Goal: Information Seeking & Learning: Learn about a topic

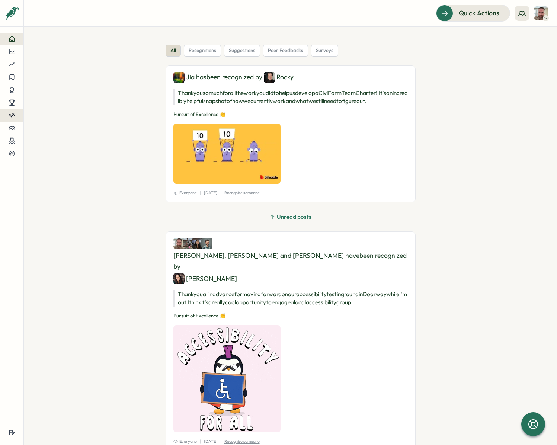
click at [15, 113] on icon at bounding box center [12, 115] width 7 height 7
click at [49, 120] on div "Insights" at bounding box center [46, 122] width 21 height 8
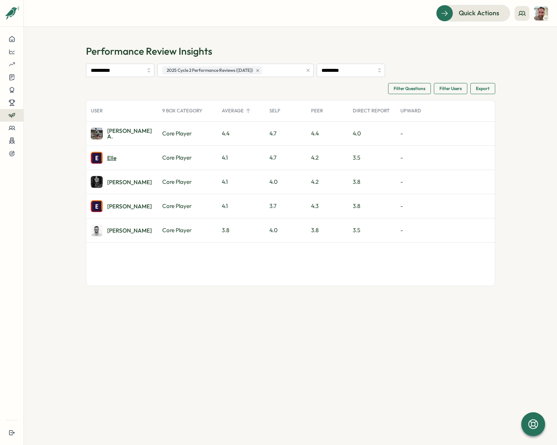
click at [108, 160] on div "Elle" at bounding box center [111, 158] width 9 height 6
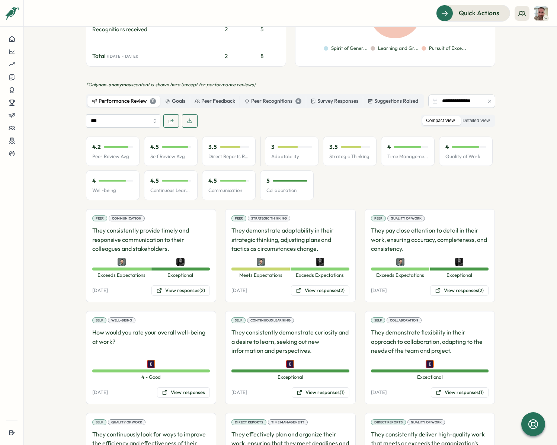
scroll to position [276, 0]
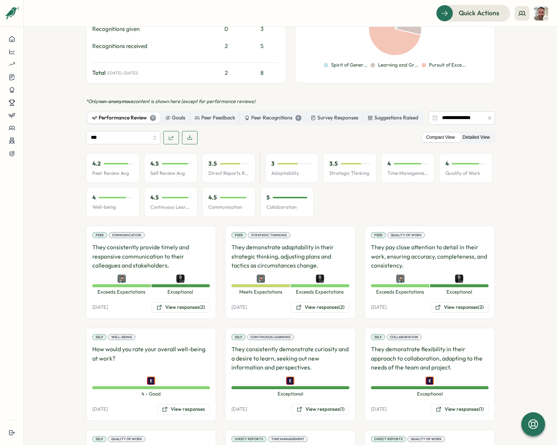
click at [472, 133] on label "Detailed View" at bounding box center [476, 137] width 35 height 9
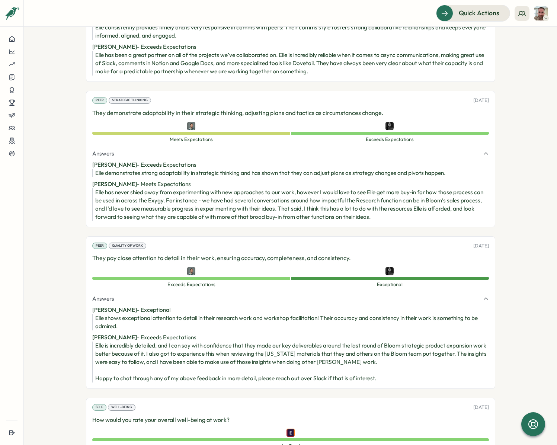
scroll to position [557, 0]
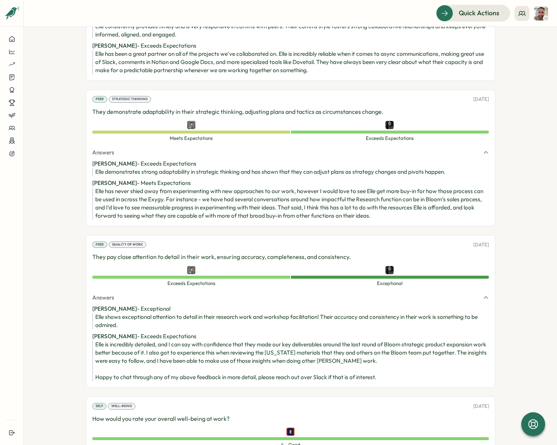
click at [186, 187] on div "Elle has never shied away from experimenting with new approaches to our work, h…" at bounding box center [291, 203] width 393 height 33
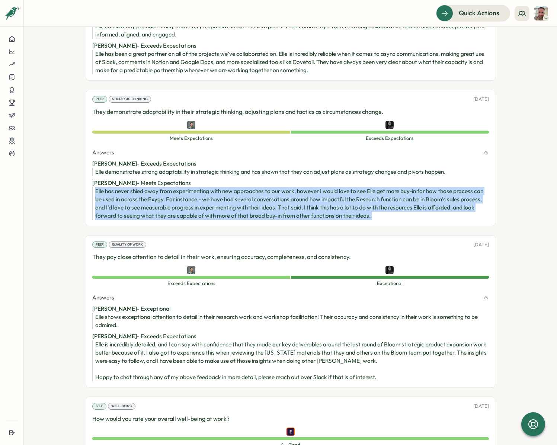
click at [186, 187] on div "Elle has never shied away from experimenting with new approaches to our work, h…" at bounding box center [291, 203] width 393 height 33
click at [251, 188] on div "Elle has never shied away from experimenting with new approaches to our work, h…" at bounding box center [291, 203] width 393 height 33
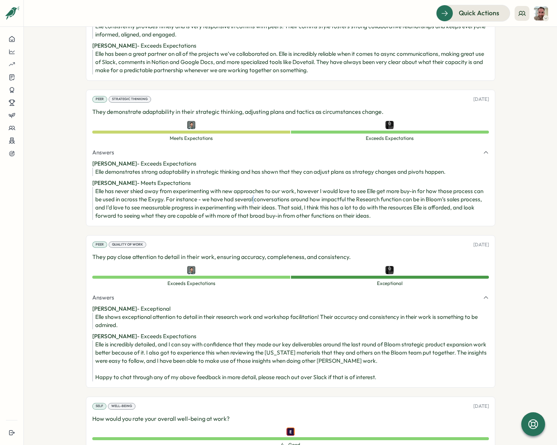
click at [251, 188] on div "Elle has never shied away from experimenting with new approaches to our work, h…" at bounding box center [291, 203] width 393 height 33
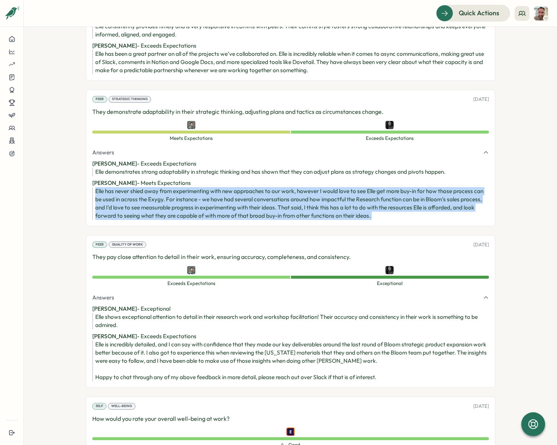
click at [251, 188] on div "Elle has never shied away from experimenting with new approaches to our work, h…" at bounding box center [291, 203] width 393 height 33
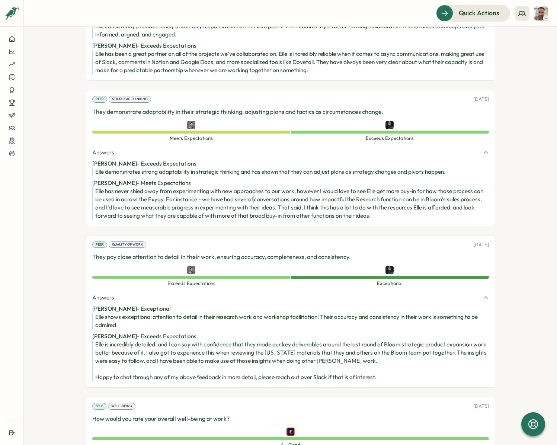
click at [251, 188] on div "Elle has never shied away from experimenting with new approaches to our work, h…" at bounding box center [291, 203] width 393 height 33
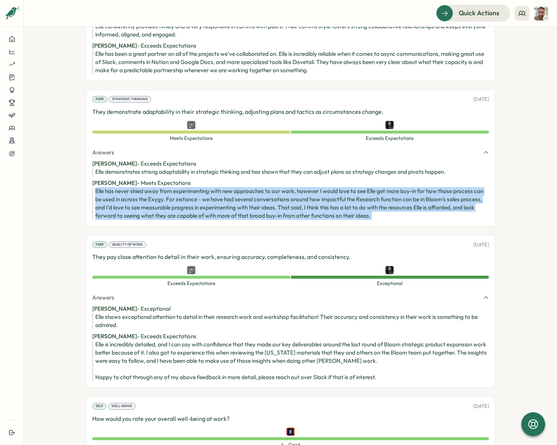
click at [251, 188] on div "Elle has never shied away from experimenting with new approaches to our work, h…" at bounding box center [291, 203] width 393 height 33
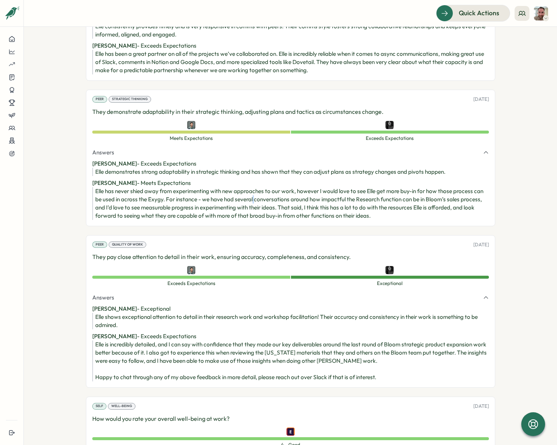
click at [251, 188] on div "Elle has never shied away from experimenting with new approaches to our work, h…" at bounding box center [291, 203] width 393 height 33
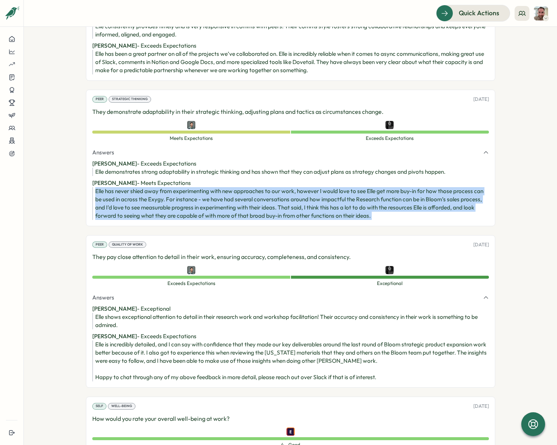
click at [251, 188] on div "Elle has never shied away from experimenting with new approaches to our work, h…" at bounding box center [291, 203] width 393 height 33
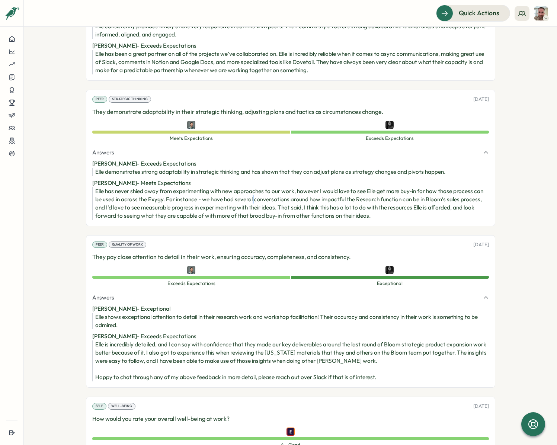
click at [251, 188] on div "Elle has never shied away from experimenting with new approaches to our work, h…" at bounding box center [291, 203] width 393 height 33
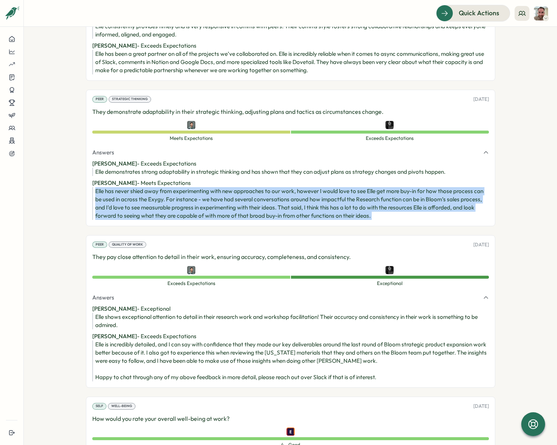
click at [251, 188] on div "Elle has never shied away from experimenting with new approaches to our work, h…" at bounding box center [291, 203] width 393 height 33
click at [162, 187] on div "Elle has never shied away from experimenting with new approaches to our work, h…" at bounding box center [291, 203] width 393 height 33
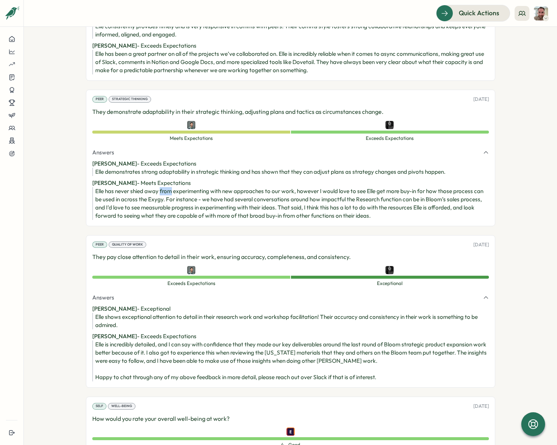
click at [162, 187] on div "Elle has never shied away from experimenting with new approaches to our work, h…" at bounding box center [291, 203] width 393 height 33
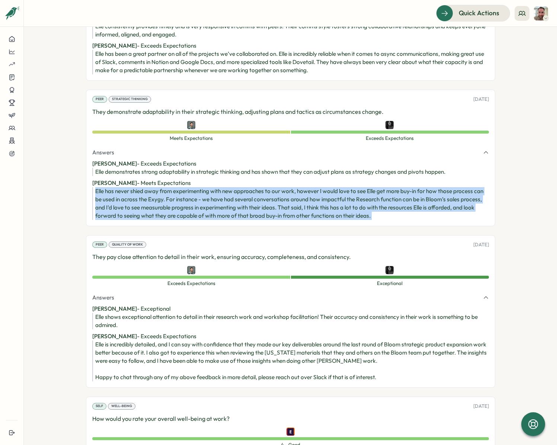
click at [162, 187] on div "Elle has never shied away from experimenting with new approaches to our work, h…" at bounding box center [291, 203] width 393 height 33
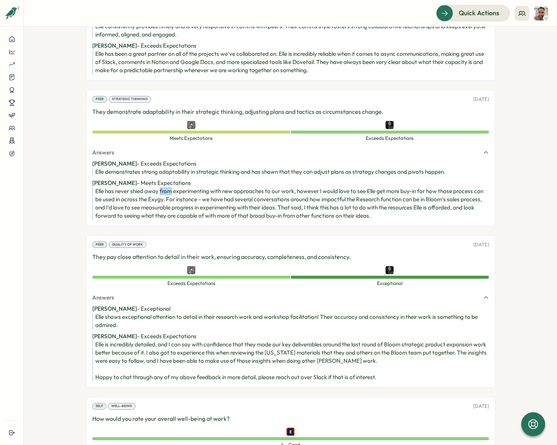
click at [162, 187] on div "Elle has never shied away from experimenting with new approaches to our work, h…" at bounding box center [291, 203] width 393 height 33
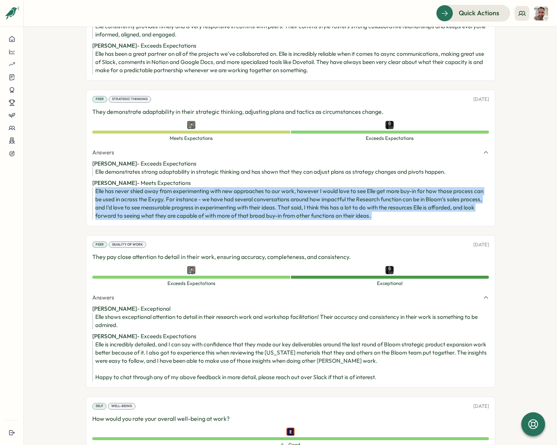
click at [162, 187] on div "Elle has never shied away from experimenting with new approaches to our work, h…" at bounding box center [291, 203] width 393 height 33
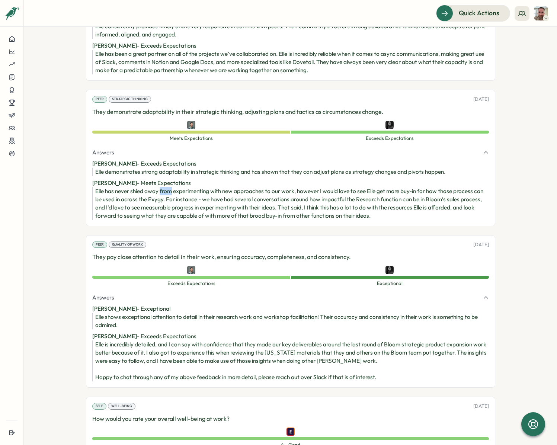
click at [162, 187] on div "Elle has never shied away from experimenting with new approaches to our work, h…" at bounding box center [291, 203] width 393 height 33
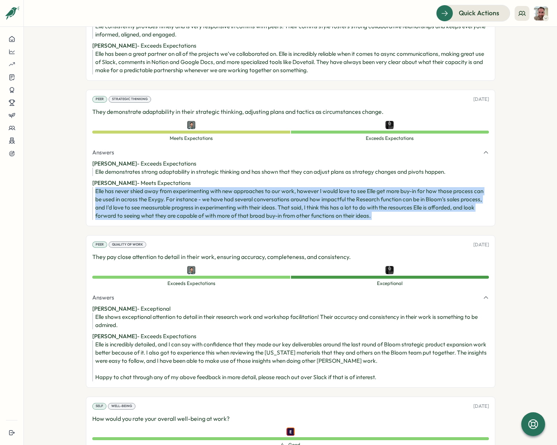
click at [162, 187] on div "Elle has never shied away from experimenting with new approaches to our work, h…" at bounding box center [291, 203] width 393 height 33
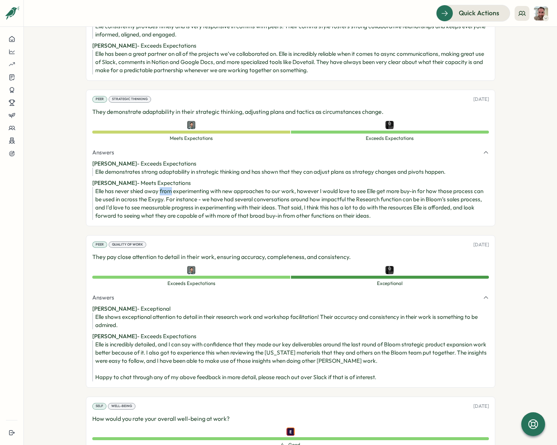
click at [162, 187] on div "Elle has never shied away from experimenting with new approaches to our work, h…" at bounding box center [291, 203] width 393 height 33
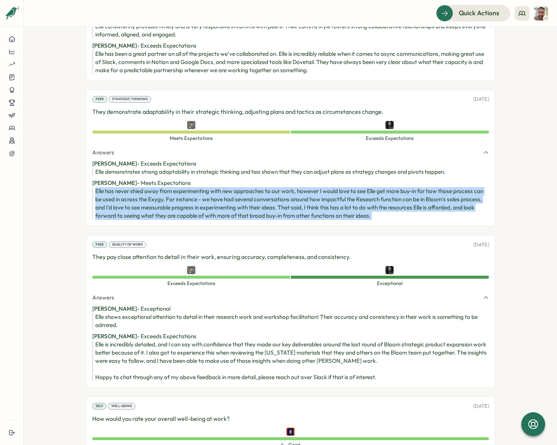
click at [162, 187] on div "Elle has never shied away from experimenting with new approaches to our work, h…" at bounding box center [291, 203] width 393 height 33
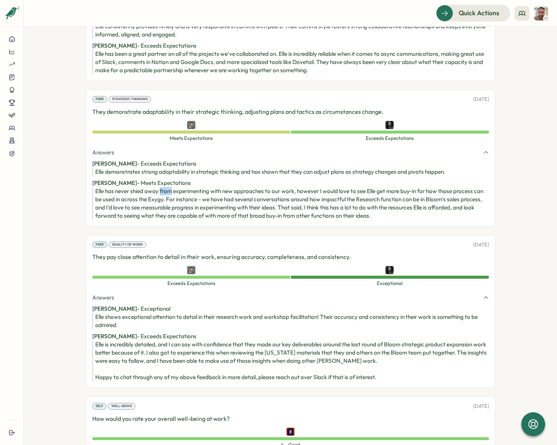
click at [162, 187] on div "Elle has never shied away from experimenting with new approaches to our work, h…" at bounding box center [291, 203] width 393 height 33
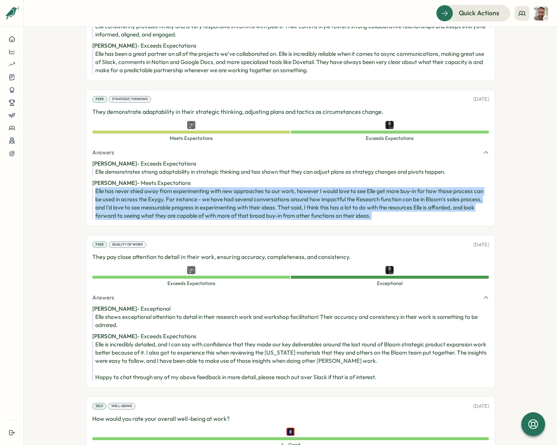
click at [162, 187] on div "Elle has never shied away from experimenting with new approaches to our work, h…" at bounding box center [291, 203] width 393 height 33
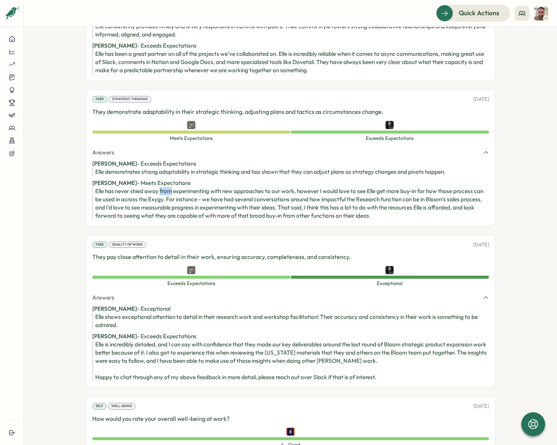
click at [162, 187] on div "Elle has never shied away from experimenting with new approaches to our work, h…" at bounding box center [291, 203] width 393 height 33
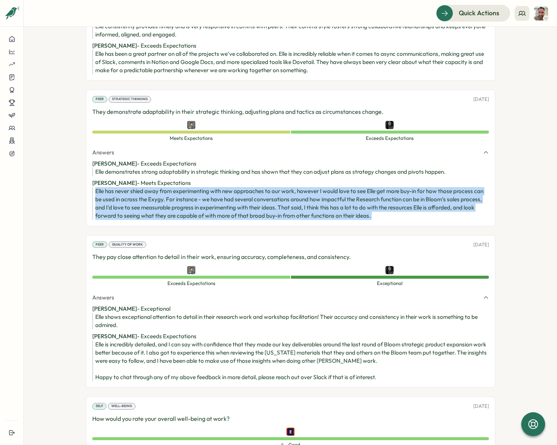
click at [162, 187] on div "Elle has never shied away from experimenting with new approaches to our work, h…" at bounding box center [291, 203] width 393 height 33
click at [161, 189] on div "Elle has never shied away from experimenting with new approaches to our work, h…" at bounding box center [291, 203] width 393 height 33
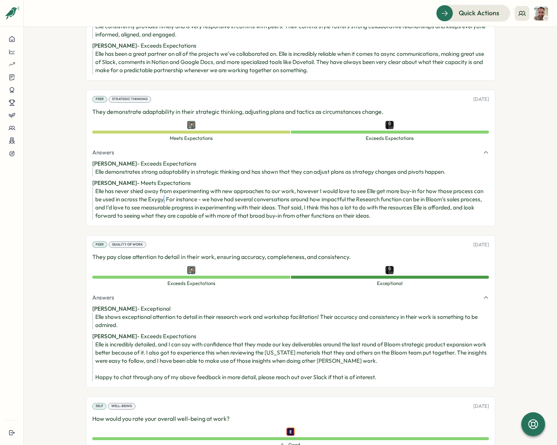
click at [161, 189] on div "Elle has never shied away from experimenting with new approaches to our work, h…" at bounding box center [291, 203] width 393 height 33
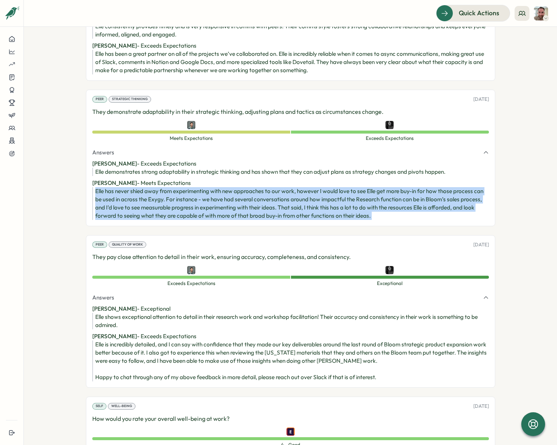
click at [161, 189] on div "Elle has never shied away from experimenting with new approaches to our work, h…" at bounding box center [291, 203] width 393 height 33
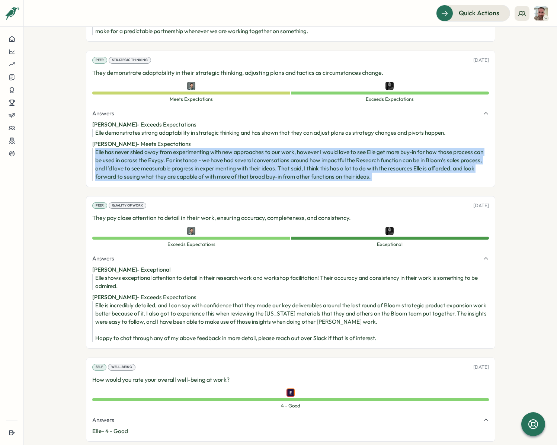
scroll to position [602, 0]
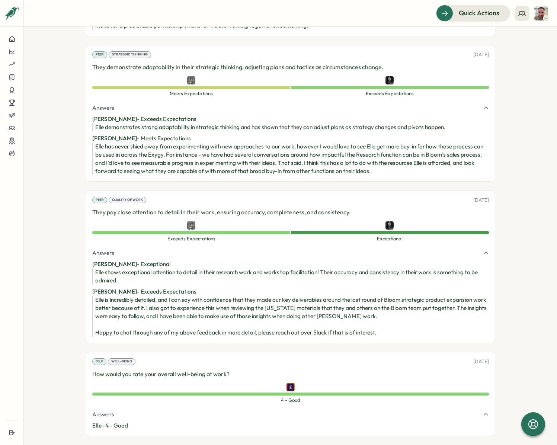
click at [142, 306] on div "Elle is incredibly detailed, and I can say with confidence that they made our k…" at bounding box center [291, 316] width 393 height 41
click at [132, 297] on div "Elle is incredibly detailed, and I can say with confidence that they made our k…" at bounding box center [291, 316] width 393 height 41
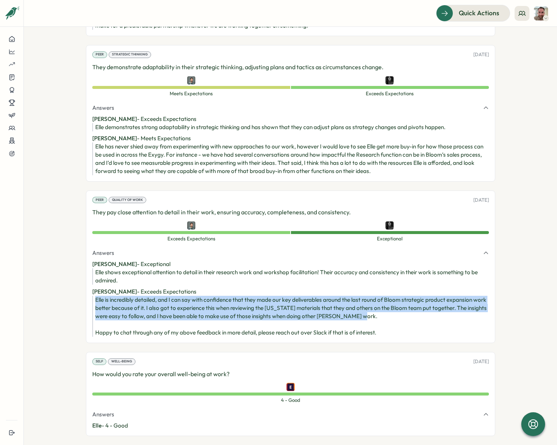
click at [132, 297] on div "Elle is incredibly detailed, and I can say with confidence that they made our k…" at bounding box center [291, 316] width 393 height 41
click at [132, 299] on div "Elle is incredibly detailed, and I can say with confidence that they made our k…" at bounding box center [291, 316] width 393 height 41
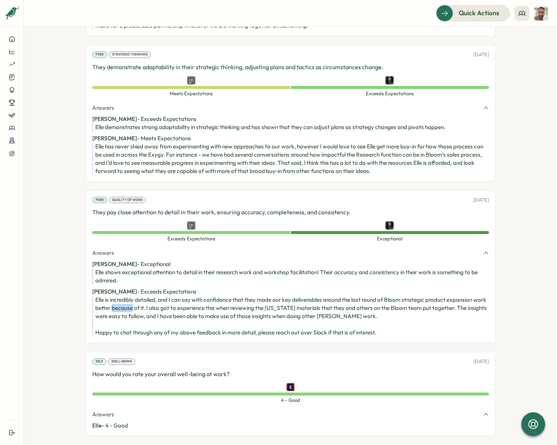
click at [132, 299] on div "Elle is incredibly detailed, and I can say with confidence that they made our k…" at bounding box center [291, 316] width 393 height 41
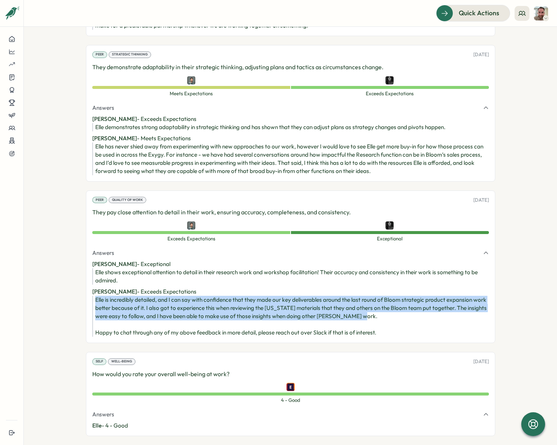
click at [132, 299] on div "Elle is incredibly detailed, and I can say with confidence that they made our k…" at bounding box center [291, 316] width 393 height 41
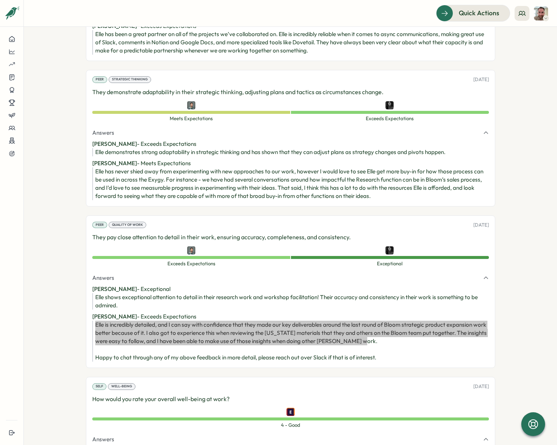
scroll to position [576, 0]
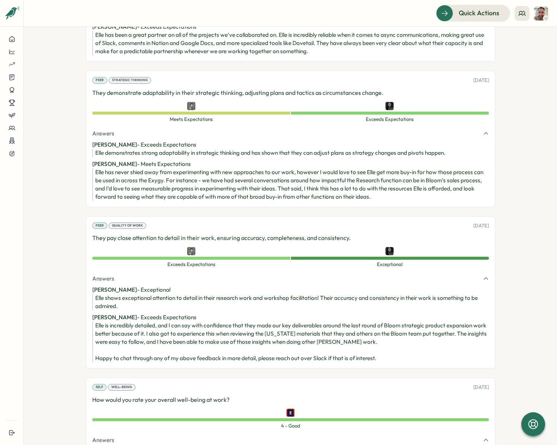
click at [351, 198] on div "Peer Strategic Thinking [DATE] They demonstrate adaptability in their strategic…" at bounding box center [290, 139] width 409 height 136
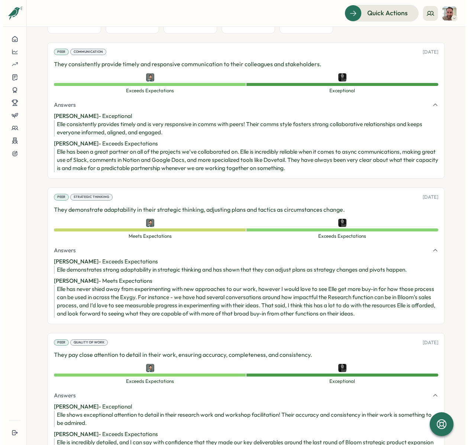
scroll to position [476, 0]
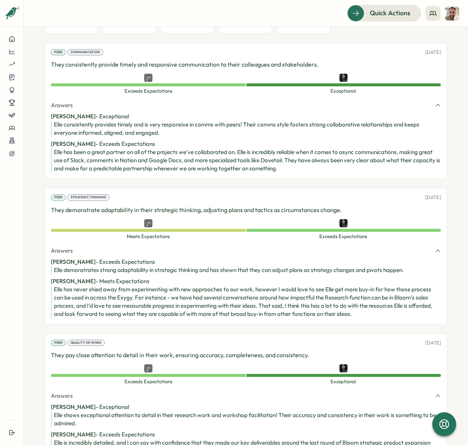
click at [264, 293] on div "Elle has never shied away from experimenting with new approaches to our work, h…" at bounding box center [247, 301] width 387 height 33
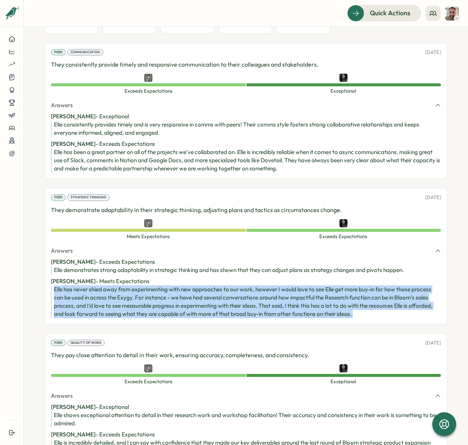
click at [264, 293] on div "Elle has never shied away from experimenting with new approaches to our work, h…" at bounding box center [247, 301] width 387 height 33
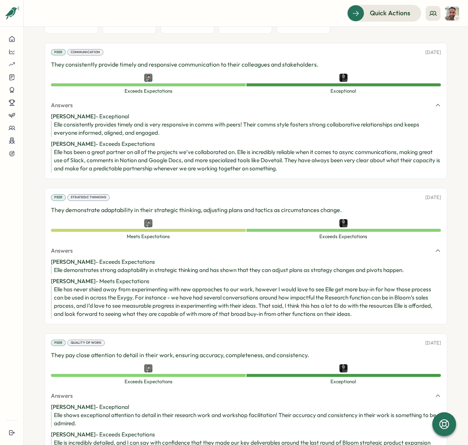
click at [264, 293] on div "Elle has never shied away from experimenting with new approaches to our work, h…" at bounding box center [247, 301] width 387 height 33
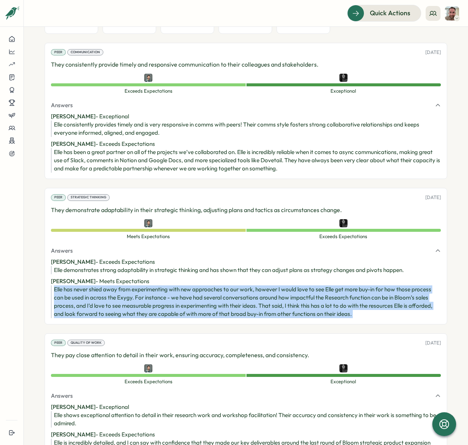
click at [264, 293] on div "Elle has never shied away from experimenting with new approaches to our work, h…" at bounding box center [247, 301] width 387 height 33
click at [259, 293] on div "Elle has never shied away from experimenting with new approaches to our work, h…" at bounding box center [247, 301] width 387 height 33
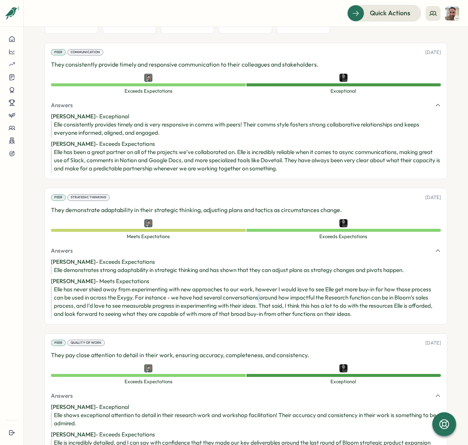
click at [259, 293] on div "Elle has never shied away from experimenting with new approaches to our work, h…" at bounding box center [247, 301] width 387 height 33
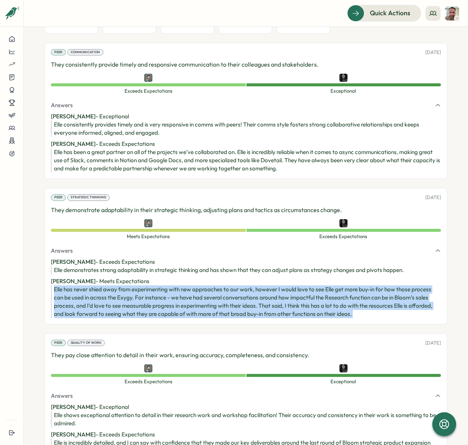
click at [259, 293] on div "Elle has never shied away from experimenting with new approaches to our work, h…" at bounding box center [247, 301] width 387 height 33
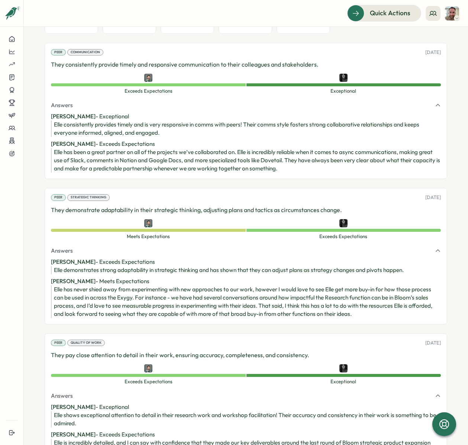
click at [259, 293] on div "Elle has never shied away from experimenting with new approaches to our work, h…" at bounding box center [247, 301] width 387 height 33
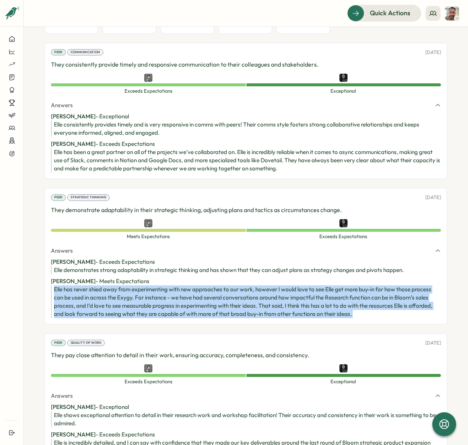
click at [259, 293] on div "Elle has never shied away from experimenting with new approaches to our work, h…" at bounding box center [247, 301] width 387 height 33
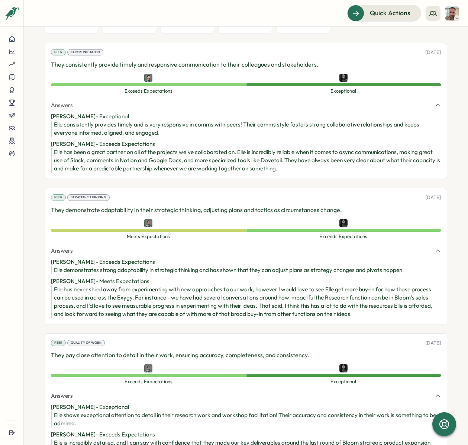
click at [259, 293] on div "Elle has never shied away from experimenting with new approaches to our work, h…" at bounding box center [247, 301] width 387 height 33
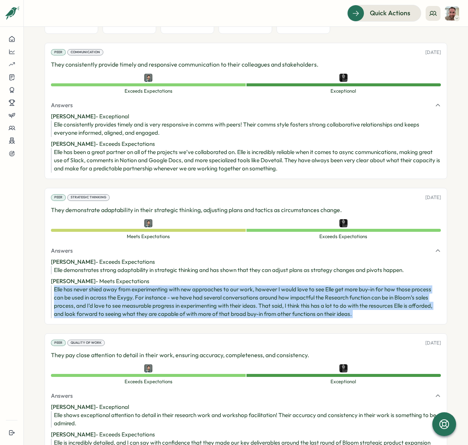
click at [259, 293] on div "Elle has never shied away from experimenting with new approaches to our work, h…" at bounding box center [247, 301] width 387 height 33
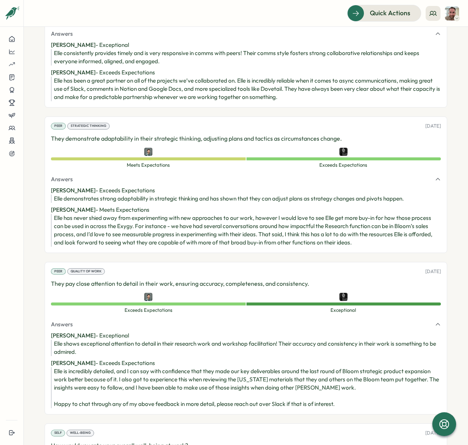
scroll to position [553, 0]
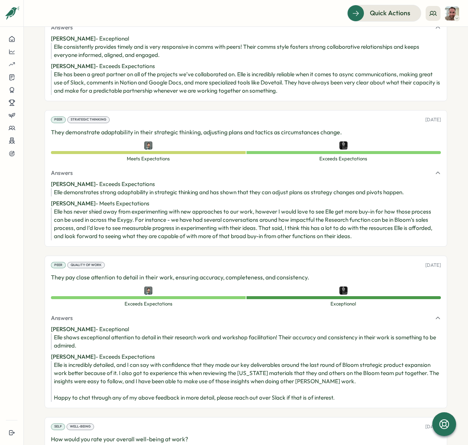
click at [118, 273] on p "They pay close attention to detail in their work, ensuring accuracy, completene…" at bounding box center [246, 277] width 390 height 9
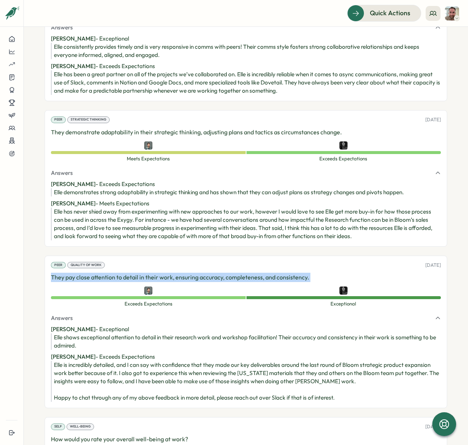
click at [118, 273] on p "They pay close attention to detail in their work, ensuring accuracy, completene…" at bounding box center [246, 277] width 390 height 9
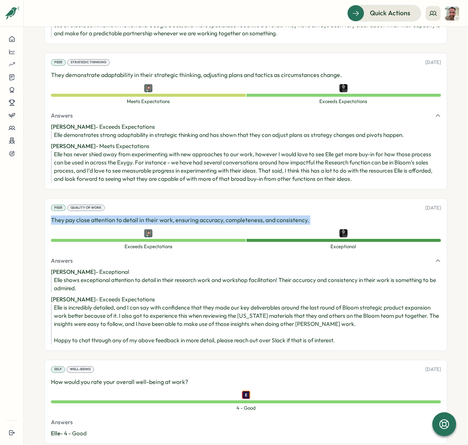
scroll to position [655, 0]
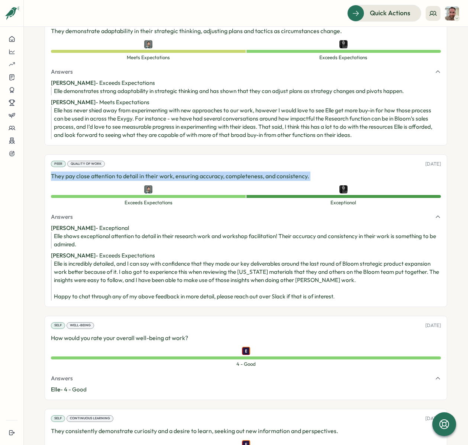
click at [159, 232] on div "Elle shows exceptional attention to detail in their research work and workshop …" at bounding box center [247, 240] width 387 height 16
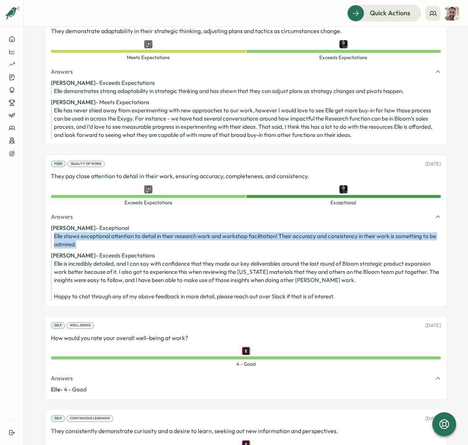
click at [159, 232] on div "Elle shows exceptional attention to detail in their research work and workshop …" at bounding box center [247, 240] width 387 height 16
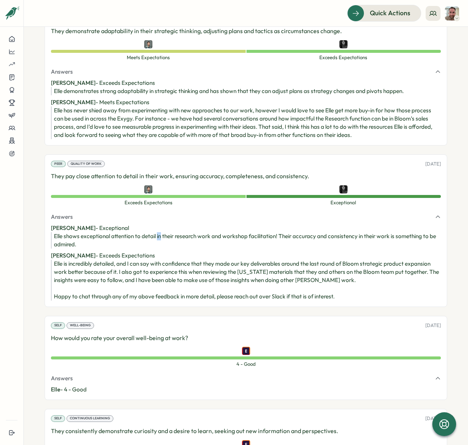
click at [159, 232] on div "Elle shows exceptional attention to detail in their research work and workshop …" at bounding box center [247, 240] width 387 height 16
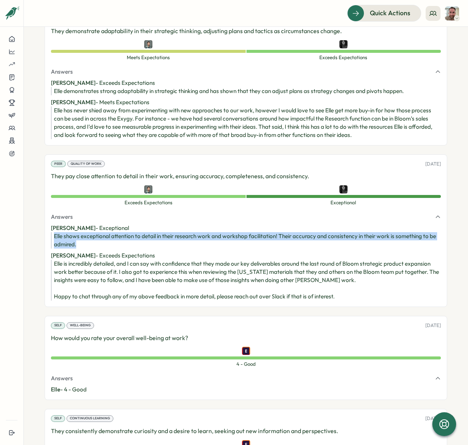
click at [159, 232] on div "Elle shows exceptional attention to detail in their research work and workshop …" at bounding box center [247, 240] width 387 height 16
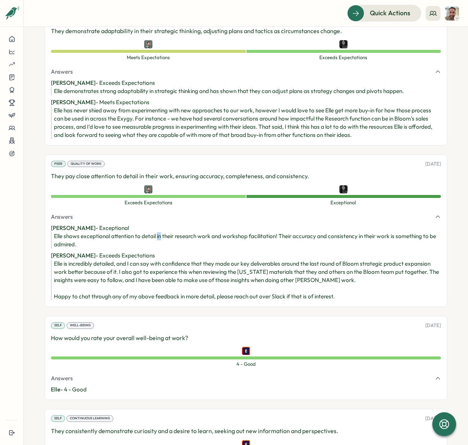
click at [159, 232] on div "Elle shows exceptional attention to detail in their research work and workshop …" at bounding box center [247, 240] width 387 height 16
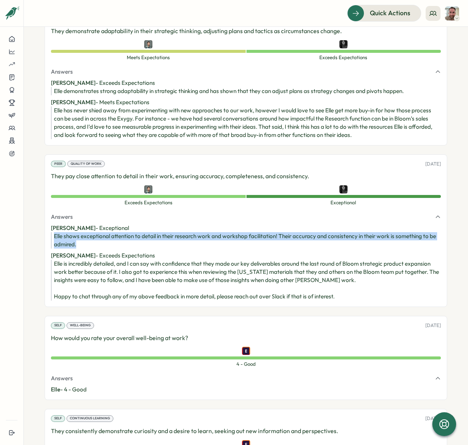
click at [159, 232] on div "Elle shows exceptional attention to detail in their research work and workshop …" at bounding box center [247, 240] width 387 height 16
click at [156, 232] on div "Elle shows exceptional attention to detail in their research work and workshop …" at bounding box center [247, 240] width 387 height 16
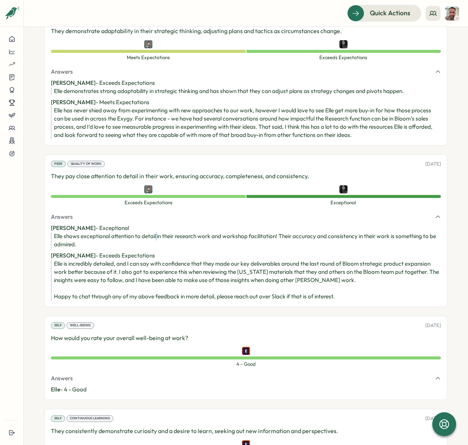
click at [156, 232] on div "Elle shows exceptional attention to detail in their research work and workshop …" at bounding box center [247, 240] width 387 height 16
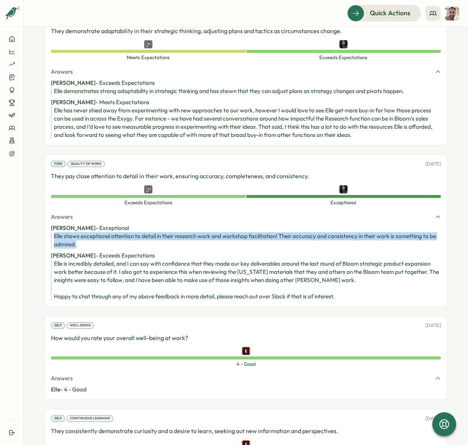
click at [156, 232] on div "Elle shows exceptional attention to detail in their research work and workshop …" at bounding box center [247, 240] width 387 height 16
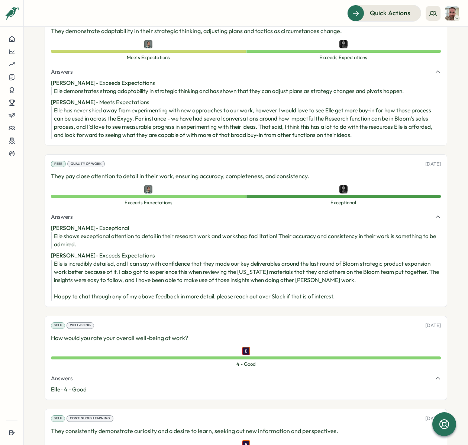
click at [117, 260] on div "Elle is incredibly detailed, and I can say with confidence that they made our k…" at bounding box center [247, 280] width 387 height 41
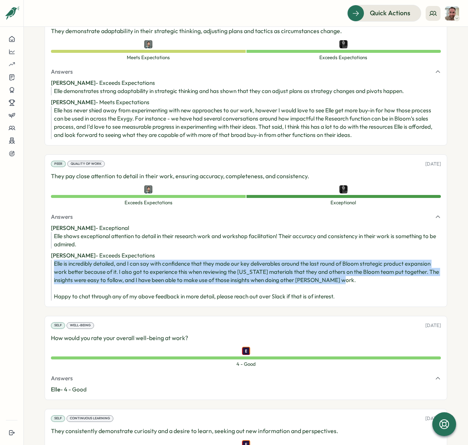
click at [117, 260] on div "Elle is incredibly detailed, and I can say with confidence that they made our k…" at bounding box center [247, 280] width 387 height 41
click at [308, 265] on div "Elle is incredibly detailed, and I can say with confidence that they made our k…" at bounding box center [247, 280] width 387 height 41
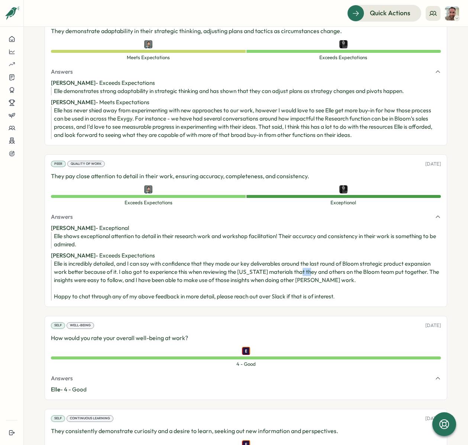
click at [308, 265] on div "Elle is incredibly detailed, and I can say with confidence that they made our k…" at bounding box center [247, 280] width 387 height 41
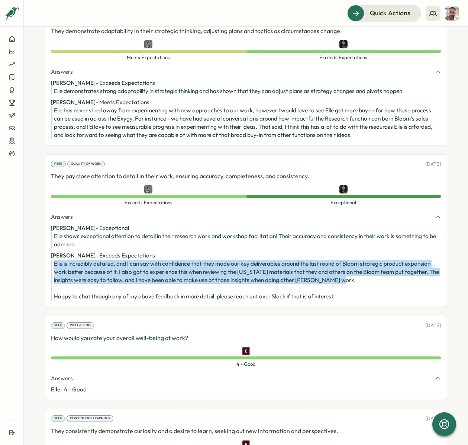
click at [308, 265] on div "Elle is incredibly detailed, and I can say with confidence that they made our k…" at bounding box center [247, 280] width 387 height 41
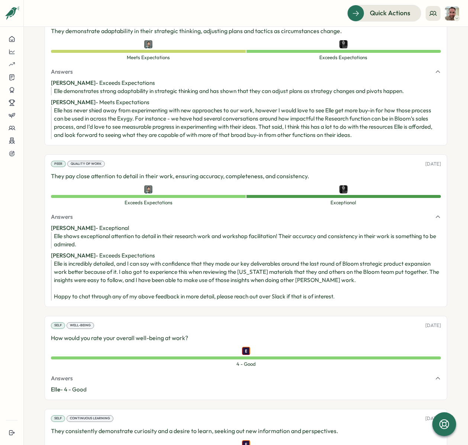
click at [131, 291] on div "Elle is incredibly detailed, and I can say with confidence that they made our k…" at bounding box center [247, 280] width 387 height 41
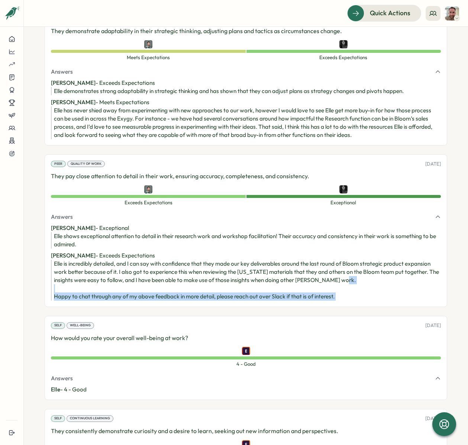
click at [131, 291] on div "Elle is incredibly detailed, and I can say with confidence that they made our k…" at bounding box center [247, 280] width 387 height 41
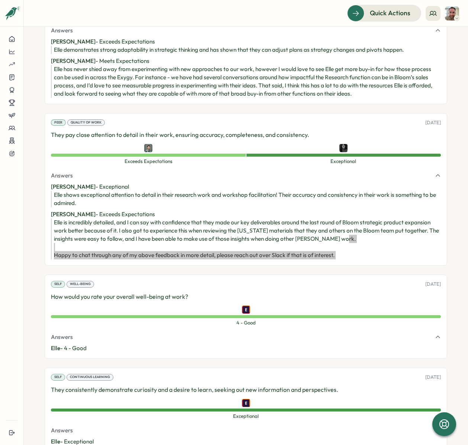
scroll to position [698, 0]
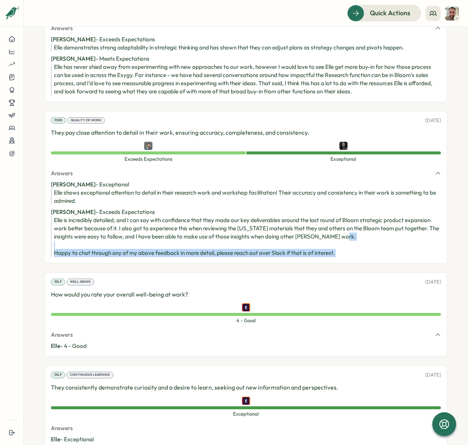
click at [311, 219] on div "Elle is incredibly detailed, and I can say with confidence that they made our k…" at bounding box center [247, 236] width 387 height 41
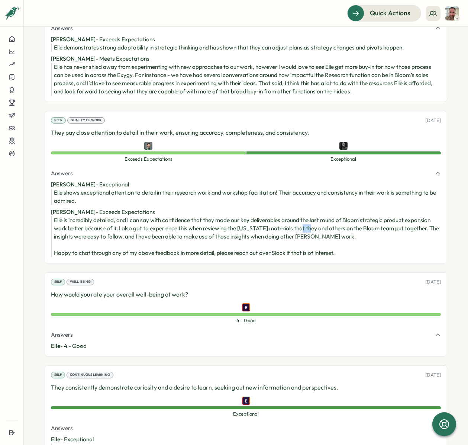
click at [311, 219] on div "Elle is incredibly detailed, and I can say with confidence that they made our k…" at bounding box center [247, 236] width 387 height 41
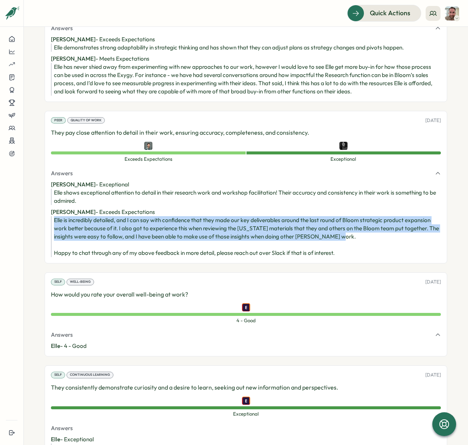
click at [311, 219] on div "Elle is incredibly detailed, and I can say with confidence that they made our k…" at bounding box center [247, 236] width 387 height 41
click at [199, 221] on div "Elle is incredibly detailed, and I can say with confidence that they made our k…" at bounding box center [247, 236] width 387 height 41
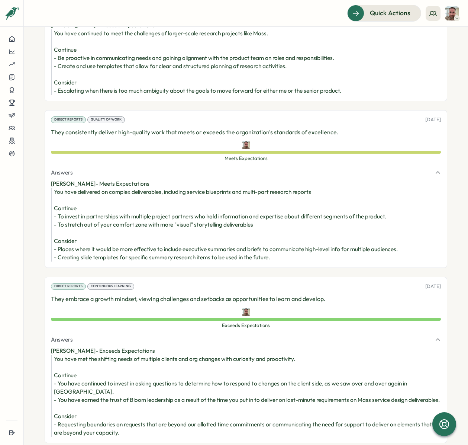
scroll to position [1459, 0]
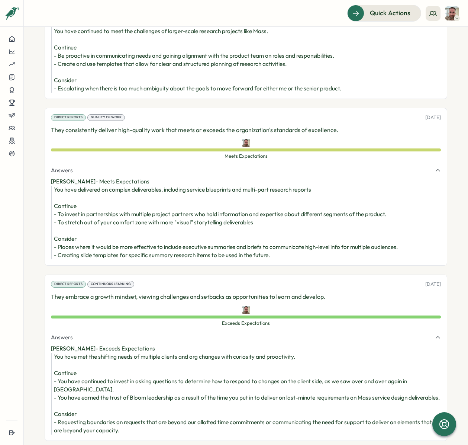
click at [80, 249] on div "You have delivered on complex deliverables, including service blueprints and mu…" at bounding box center [247, 223] width 387 height 74
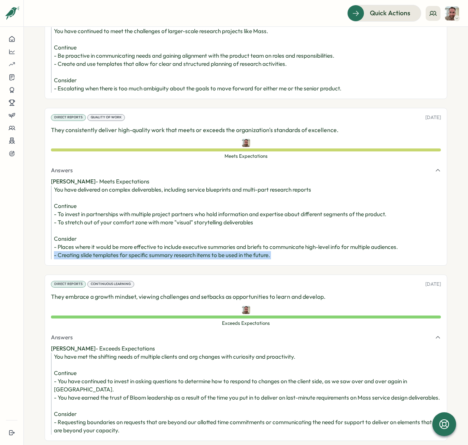
click at [80, 249] on div "You have delivered on complex deliverables, including service blueprints and mu…" at bounding box center [247, 223] width 387 height 74
click at [105, 246] on div "You have delivered on complex deliverables, including service blueprints and mu…" at bounding box center [247, 223] width 387 height 74
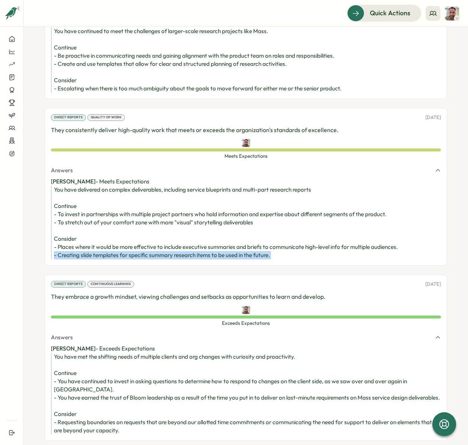
click at [87, 246] on div "You have delivered on complex deliverables, including service blueprints and mu…" at bounding box center [247, 223] width 387 height 74
drag, startPoint x: 58, startPoint y: 248, endPoint x: 270, endPoint y: 249, distance: 211.3
click at [270, 249] on div "You have delivered on complex deliverables, including service blueprints and mu…" at bounding box center [247, 223] width 387 height 74
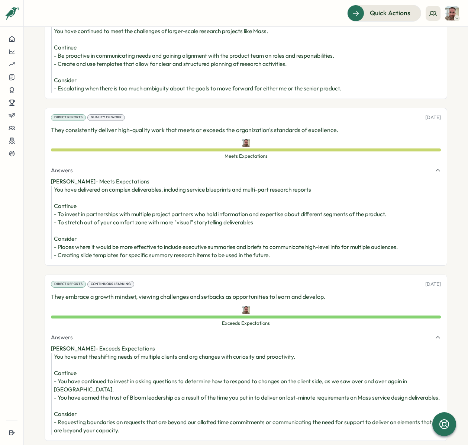
click at [242, 242] on div "You have delivered on complex deliverables, including service blueprints and mu…" at bounding box center [247, 223] width 387 height 74
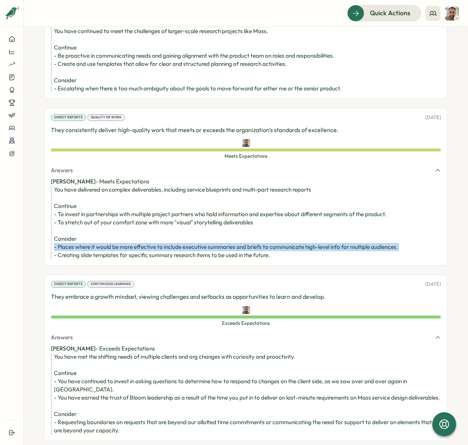
click at [242, 242] on div "You have delivered on complex deliverables, including service blueprints and mu…" at bounding box center [247, 223] width 387 height 74
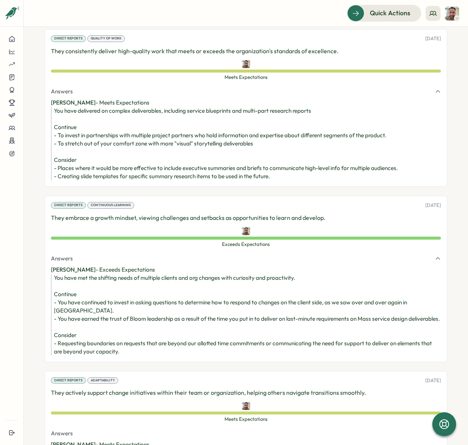
scroll to position [1551, 0]
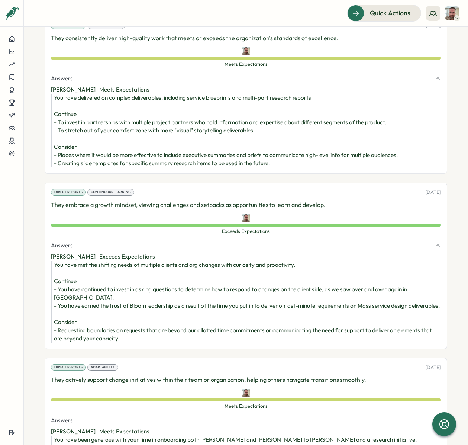
click at [327, 299] on div "You have met the shifting needs of multiple clients and org changes with curios…" at bounding box center [247, 302] width 387 height 82
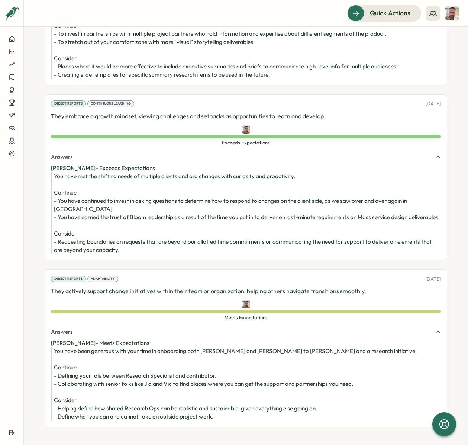
scroll to position [1691, 0]
click at [182, 365] on div "You have been generous with your time in onboarding both [PERSON_NAME] and [PER…" at bounding box center [247, 384] width 387 height 74
drag, startPoint x: 147, startPoint y: 365, endPoint x: 173, endPoint y: 367, distance: 26.1
click at [173, 367] on div "You have been generous with your time in onboarding both [PERSON_NAME] and [PER…" at bounding box center [247, 384] width 387 height 74
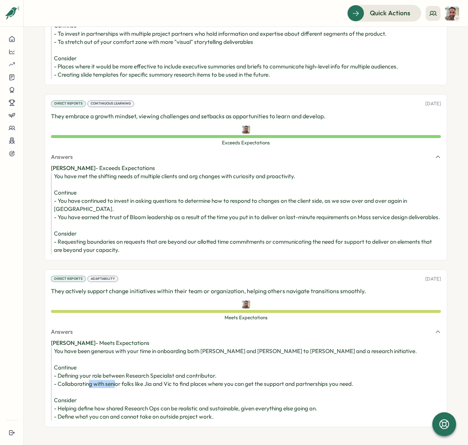
drag, startPoint x: 173, startPoint y: 366, endPoint x: 146, endPoint y: 367, distance: 26.8
click at [146, 367] on div "You have been generous with your time in onboarding both [PERSON_NAME] and [PER…" at bounding box center [247, 384] width 387 height 74
click at [163, 365] on div "You have been generous with your time in onboarding both [PERSON_NAME] and [PER…" at bounding box center [247, 384] width 387 height 74
click at [146, 369] on div "You have been generous with your time in onboarding both [PERSON_NAME] and [PER…" at bounding box center [247, 384] width 387 height 74
click at [146, 364] on div "You have been generous with your time in onboarding both [PERSON_NAME] and [PER…" at bounding box center [247, 384] width 387 height 74
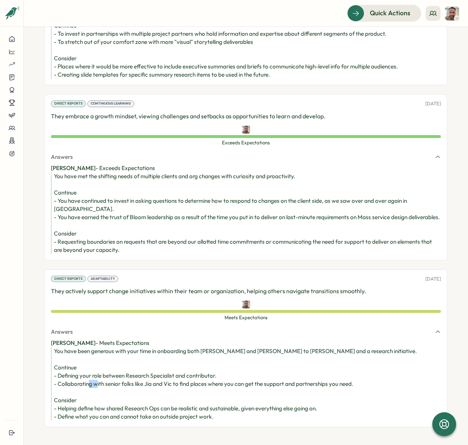
click at [146, 364] on div "You have been generous with your time in onboarding both [PERSON_NAME] and [PER…" at bounding box center [247, 384] width 387 height 74
click at [160, 366] on div "You have been generous with your time in onboarding both [PERSON_NAME] and [PER…" at bounding box center [247, 384] width 387 height 74
click at [164, 366] on div "You have been generous with your time in onboarding both [PERSON_NAME] and [PER…" at bounding box center [247, 384] width 387 height 74
click at [165, 366] on div "You have been generous with your time in onboarding both [PERSON_NAME] and [PER…" at bounding box center [247, 384] width 387 height 74
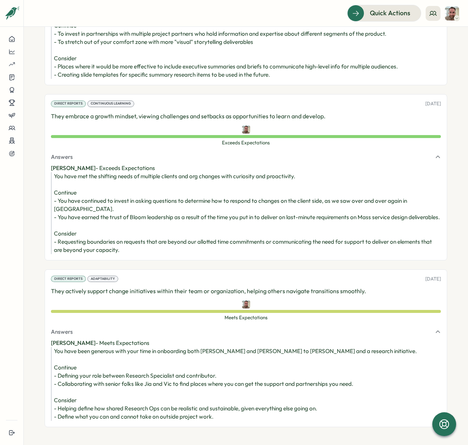
click at [155, 362] on div "You have been generous with your time in onboarding both [PERSON_NAME] and [PER…" at bounding box center [247, 384] width 387 height 74
click at [148, 365] on div "You have been generous with your time in onboarding both [PERSON_NAME] and [PER…" at bounding box center [247, 384] width 387 height 74
click at [167, 367] on div "You have been generous with your time in onboarding both [PERSON_NAME] and [PER…" at bounding box center [247, 384] width 387 height 74
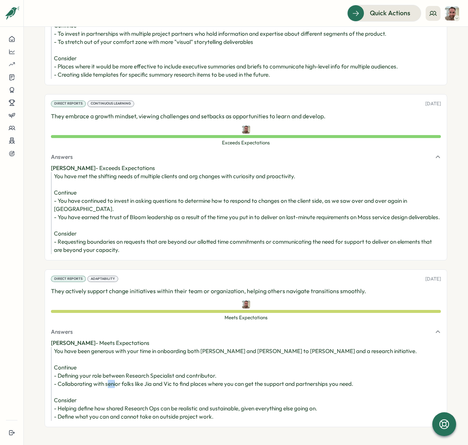
click at [167, 367] on div "You have been generous with your time in onboarding both [PERSON_NAME] and [PER…" at bounding box center [247, 384] width 387 height 74
drag, startPoint x: 125, startPoint y: 391, endPoint x: 161, endPoint y: 392, distance: 35.3
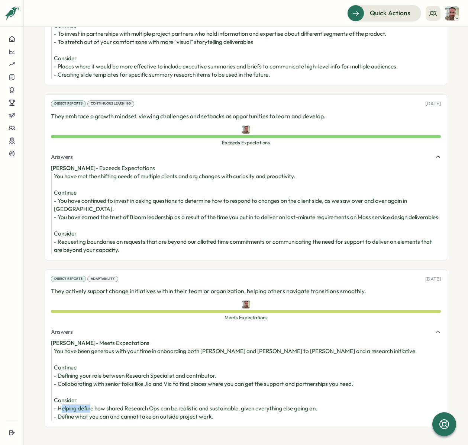
click at [161, 392] on div "You have been generous with your time in onboarding both [PERSON_NAME] and [PER…" at bounding box center [247, 384] width 387 height 74
click at [163, 381] on div "You have been generous with your time in onboarding both [PERSON_NAME] and [PER…" at bounding box center [247, 384] width 387 height 74
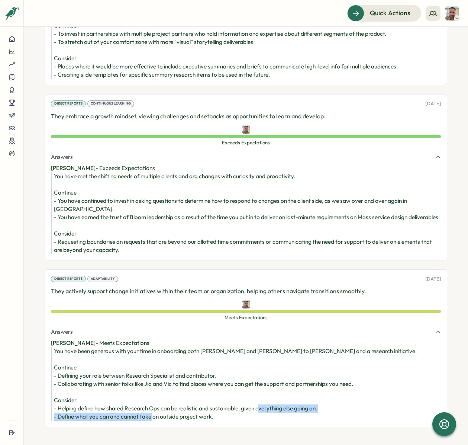
click at [163, 381] on div "You have been generous with your time in onboarding both [PERSON_NAME] and [PER…" at bounding box center [247, 384] width 387 height 74
drag, startPoint x: 226, startPoint y: 384, endPoint x: 57, endPoint y: 385, distance: 169.2
click at [57, 385] on div "You have been generous with your time in onboarding both [PERSON_NAME] and [PER…" at bounding box center [247, 384] width 387 height 74
click at [64, 385] on div "You have been generous with your time in onboarding both [PERSON_NAME] and [PER…" at bounding box center [247, 384] width 387 height 74
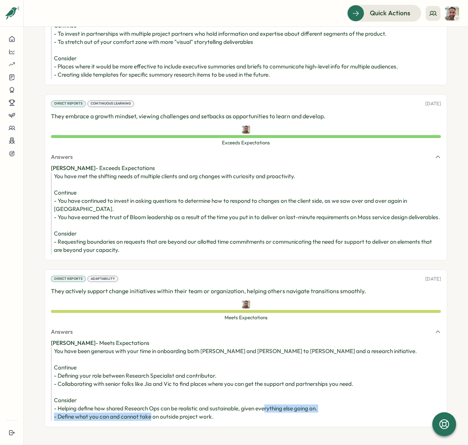
drag, startPoint x: 58, startPoint y: 381, endPoint x: 215, endPoint y: 383, distance: 157.7
click at [215, 383] on div "You have been generous with your time in onboarding both [PERSON_NAME] and [PER…" at bounding box center [247, 384] width 387 height 74
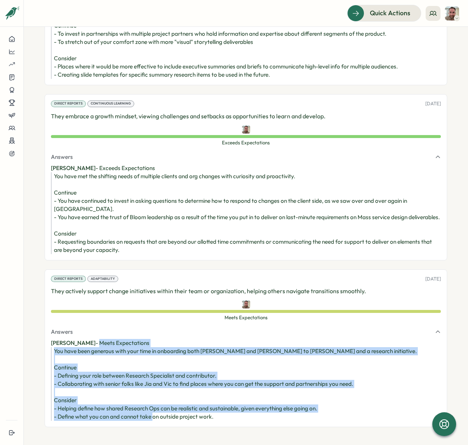
drag, startPoint x: 215, startPoint y: 383, endPoint x: 92, endPoint y: 315, distance: 141.2
click at [91, 339] on div "[PERSON_NAME] - Meets Expectations You have been generous with your time in onb…" at bounding box center [246, 380] width 390 height 82
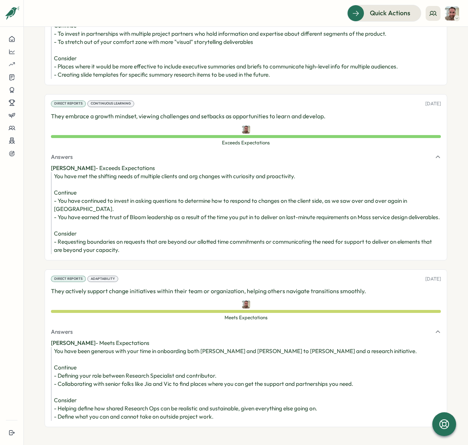
click at [166, 347] on div "You have been generous with your time in onboarding both [PERSON_NAME] and [PER…" at bounding box center [247, 384] width 387 height 74
